Goal: Information Seeking & Learning: Learn about a topic

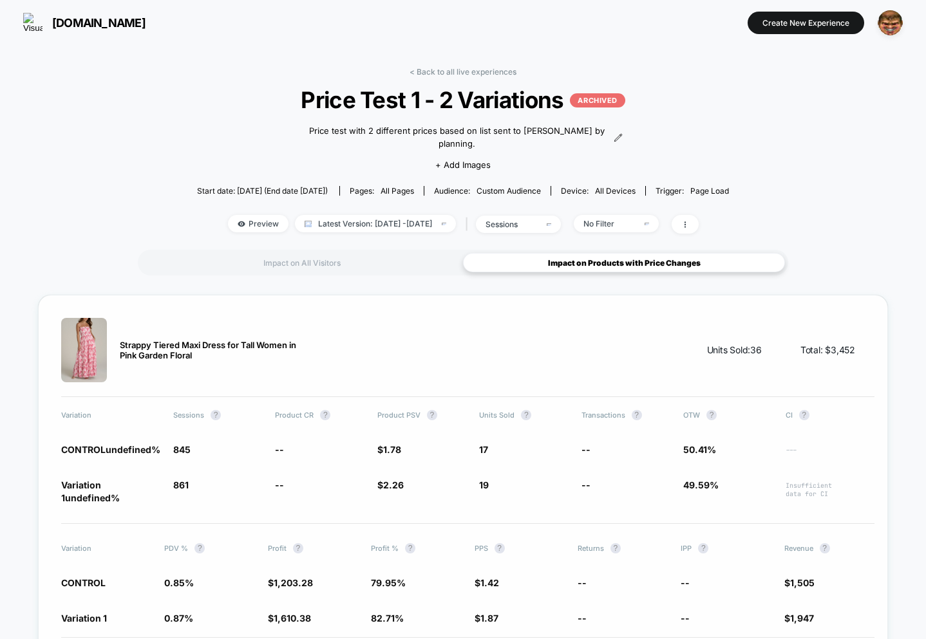
scroll to position [2, 0]
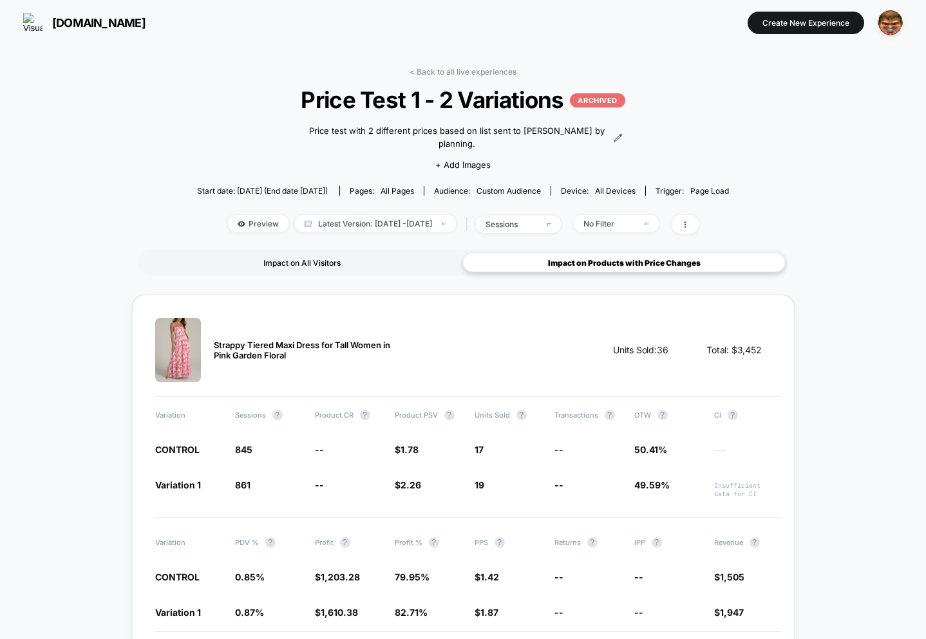
click at [306, 253] on div "Impact on All Visitors" at bounding box center [302, 262] width 322 height 19
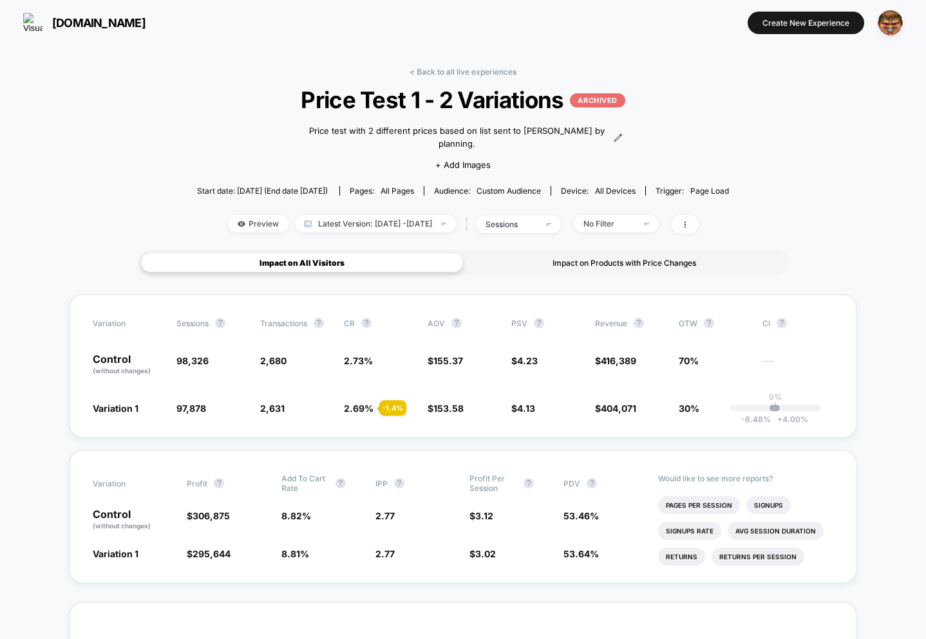
click at [566, 253] on div "Impact on Products with Price Changes" at bounding box center [624, 262] width 322 height 19
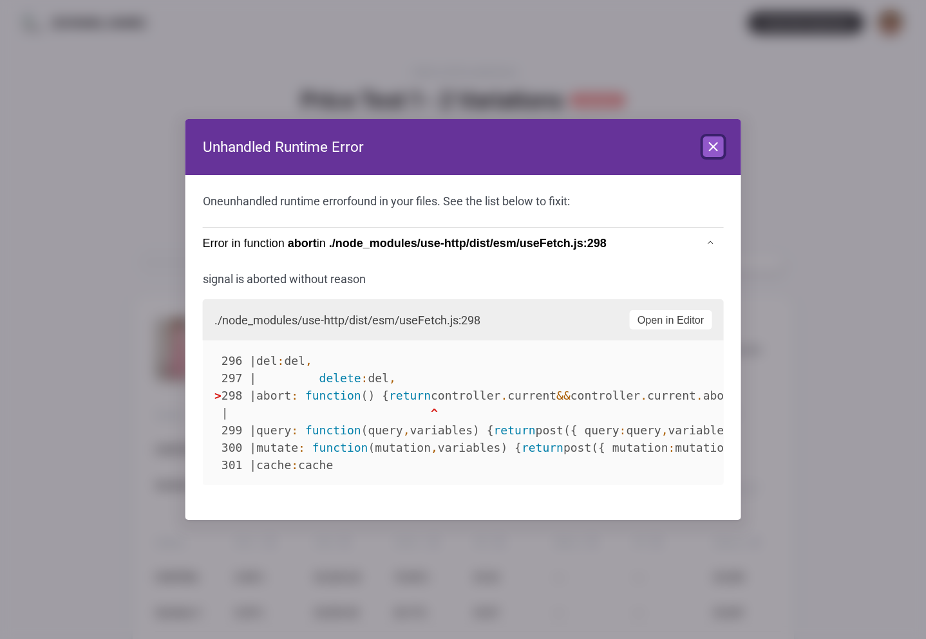
click at [707, 146] on icon at bounding box center [712, 146] width 15 height 15
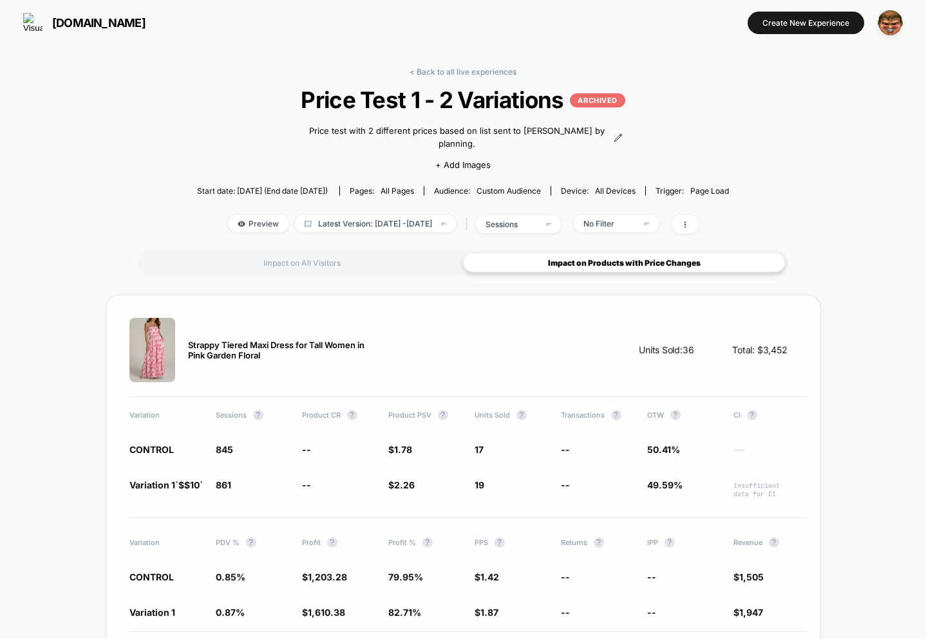
click at [194, 302] on div "Strappy Tiered Maxi Dress for Tall Women in Pink Garden Floral Units Sold: 36 T…" at bounding box center [463, 525] width 714 height 461
drag, startPoint x: 326, startPoint y: 248, endPoint x: 304, endPoint y: 236, distance: 25.3
click at [326, 253] on div "Impact on All Visitors" at bounding box center [302, 262] width 322 height 19
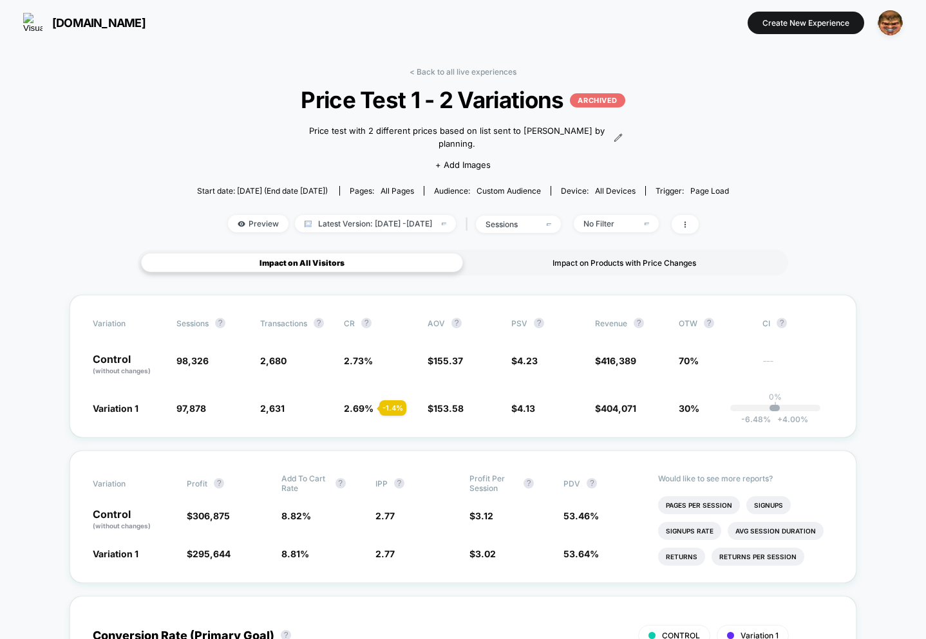
click at [521, 253] on div "Impact on Products with Price Changes" at bounding box center [624, 262] width 322 height 19
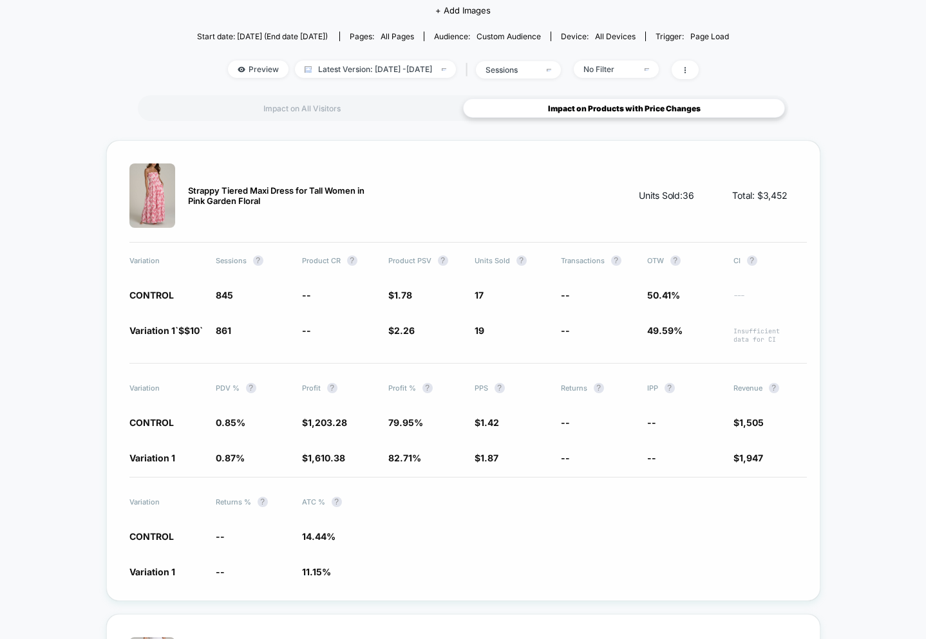
scroll to position [158, 0]
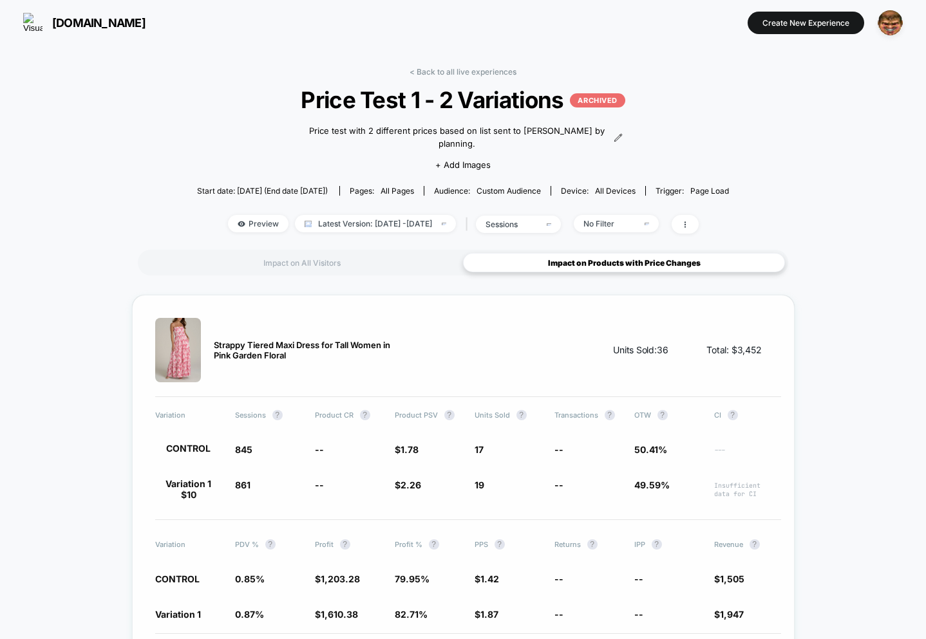
click at [186, 489] on span "$10" at bounding box center [188, 494] width 15 height 11
drag, startPoint x: 190, startPoint y: 488, endPoint x: 226, endPoint y: 495, distance: 36.7
click at [190, 489] on p "( $110 )" at bounding box center [189, 495] width 30 height 13
click at [223, 505] on div "Strappy Tiered Maxi Dress for Tall Women in Pink Garden Floral Units Sold: 36 T…" at bounding box center [463, 527] width 662 height 465
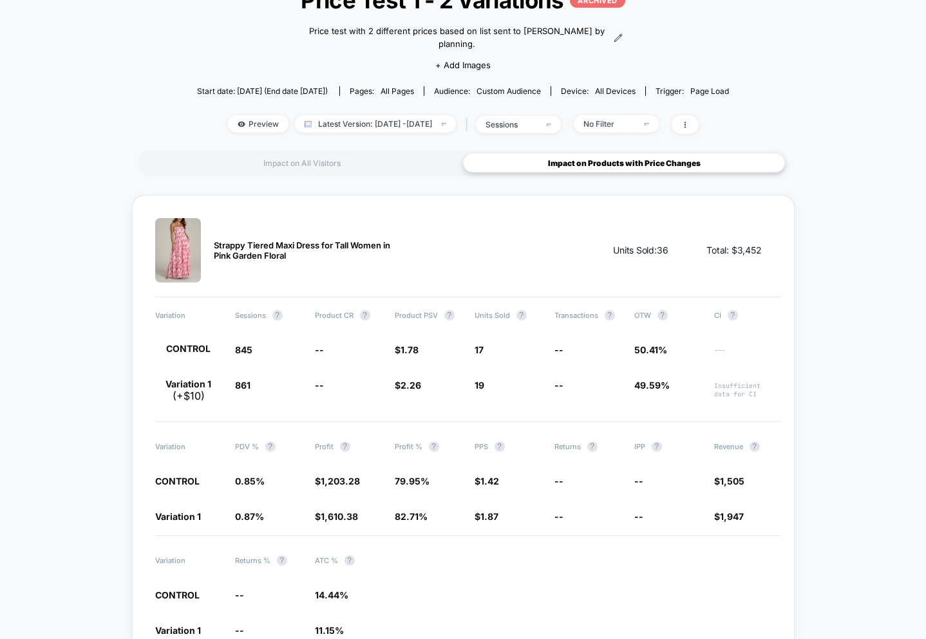
scroll to position [99, 0]
